Goal: Task Accomplishment & Management: Manage account settings

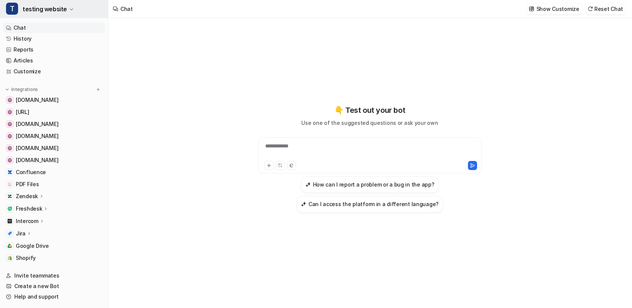
click at [68, 12] on button "T testing website" at bounding box center [54, 9] width 108 height 18
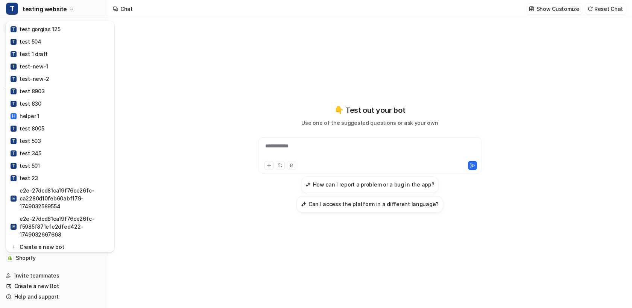
scroll to position [431, 0]
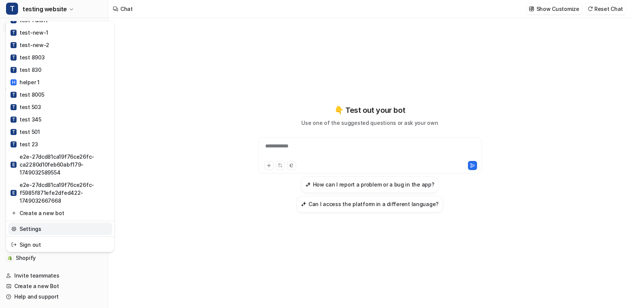
click at [37, 225] on link "Settings" at bounding box center [60, 229] width 104 height 12
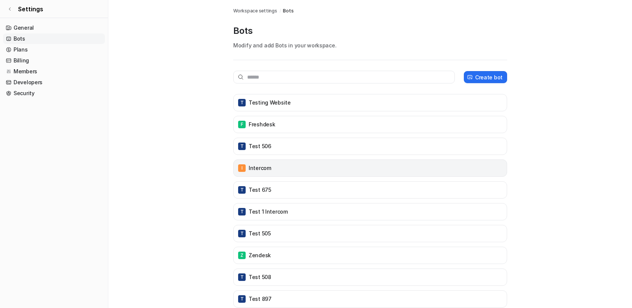
click at [259, 174] on div "I Intercom" at bounding box center [370, 167] width 274 height 17
